Goal: Transaction & Acquisition: Purchase product/service

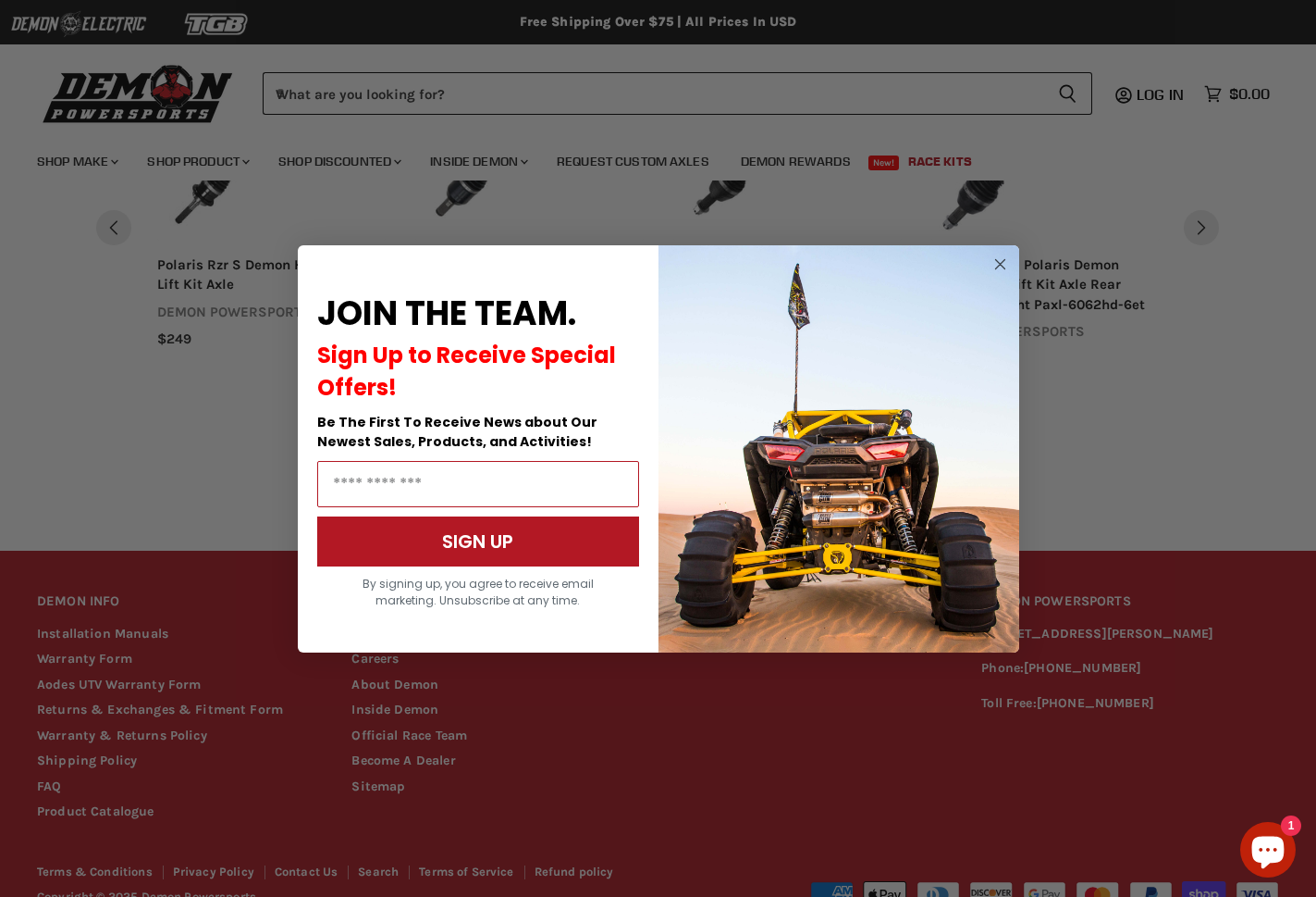
scroll to position [931, 0]
